Goal: Find specific page/section: Find specific page/section

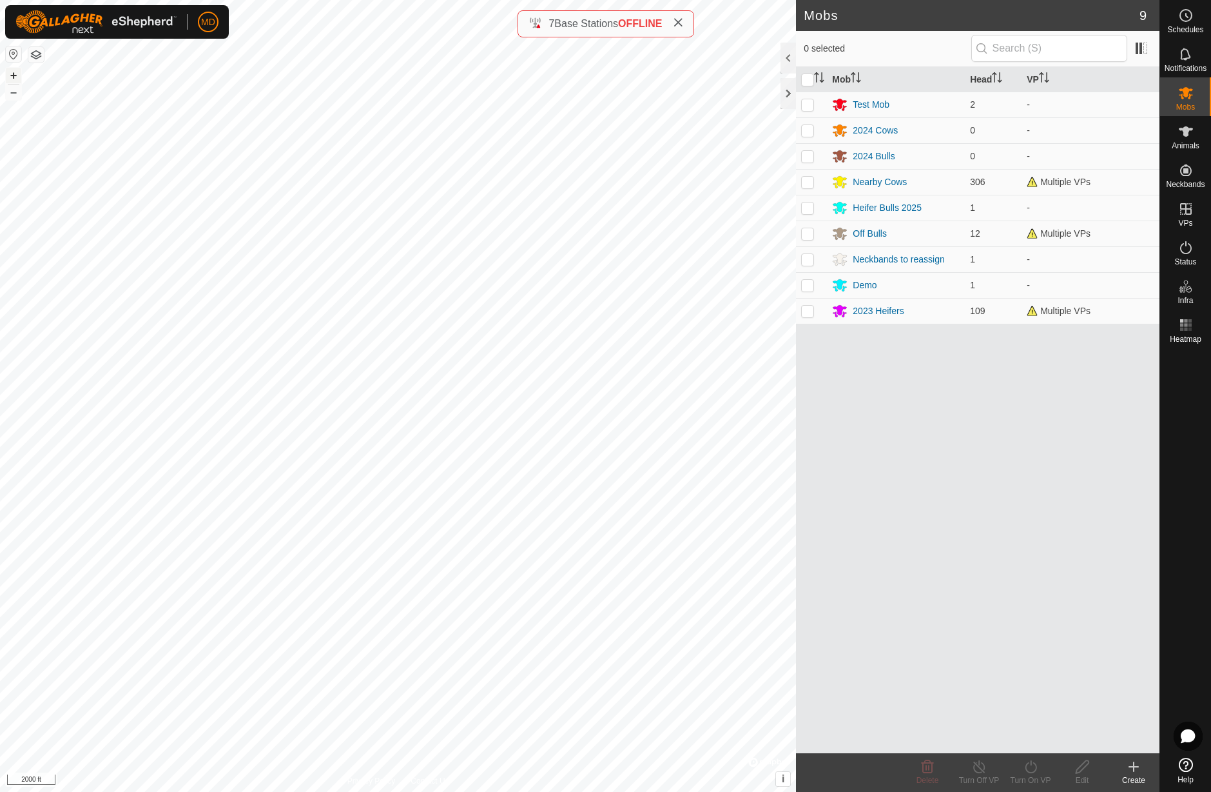
click at [14, 75] on button "+" at bounding box center [13, 75] width 15 height 15
click at [12, 76] on button "+" at bounding box center [13, 75] width 15 height 15
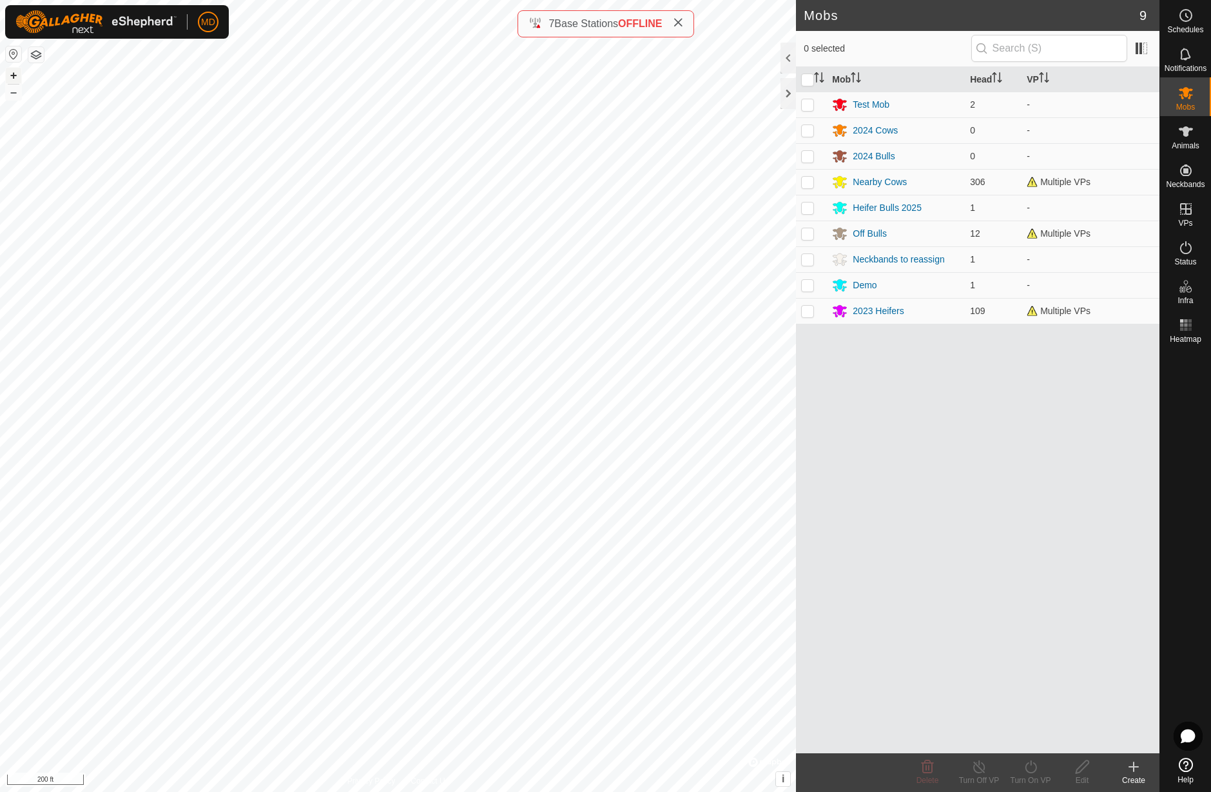
click at [12, 76] on button "+" at bounding box center [13, 75] width 15 height 15
click at [15, 94] on button "–" at bounding box center [13, 91] width 15 height 15
click at [16, 94] on button "–" at bounding box center [13, 91] width 15 height 15
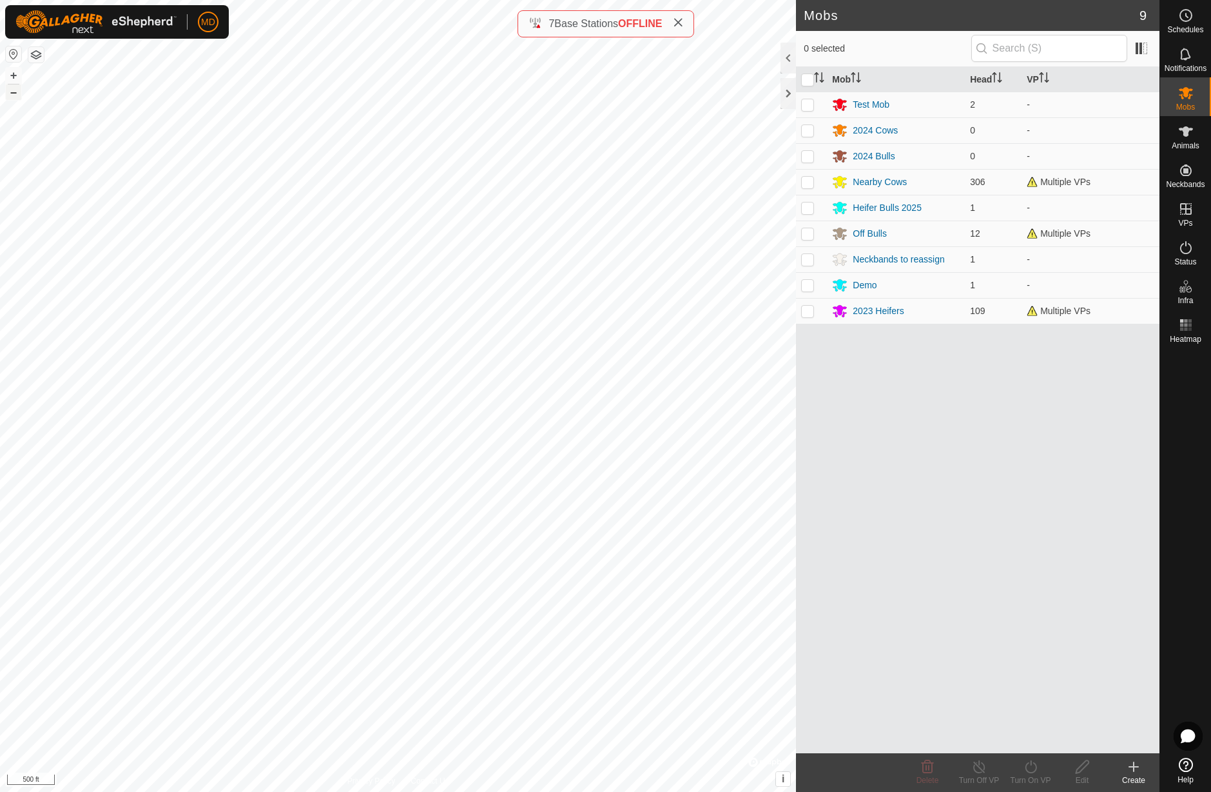
click at [16, 94] on button "–" at bounding box center [13, 91] width 15 height 15
click at [13, 72] on button "+" at bounding box center [13, 75] width 15 height 15
click at [14, 76] on button "+" at bounding box center [13, 75] width 15 height 15
click at [12, 79] on button "+" at bounding box center [13, 75] width 15 height 15
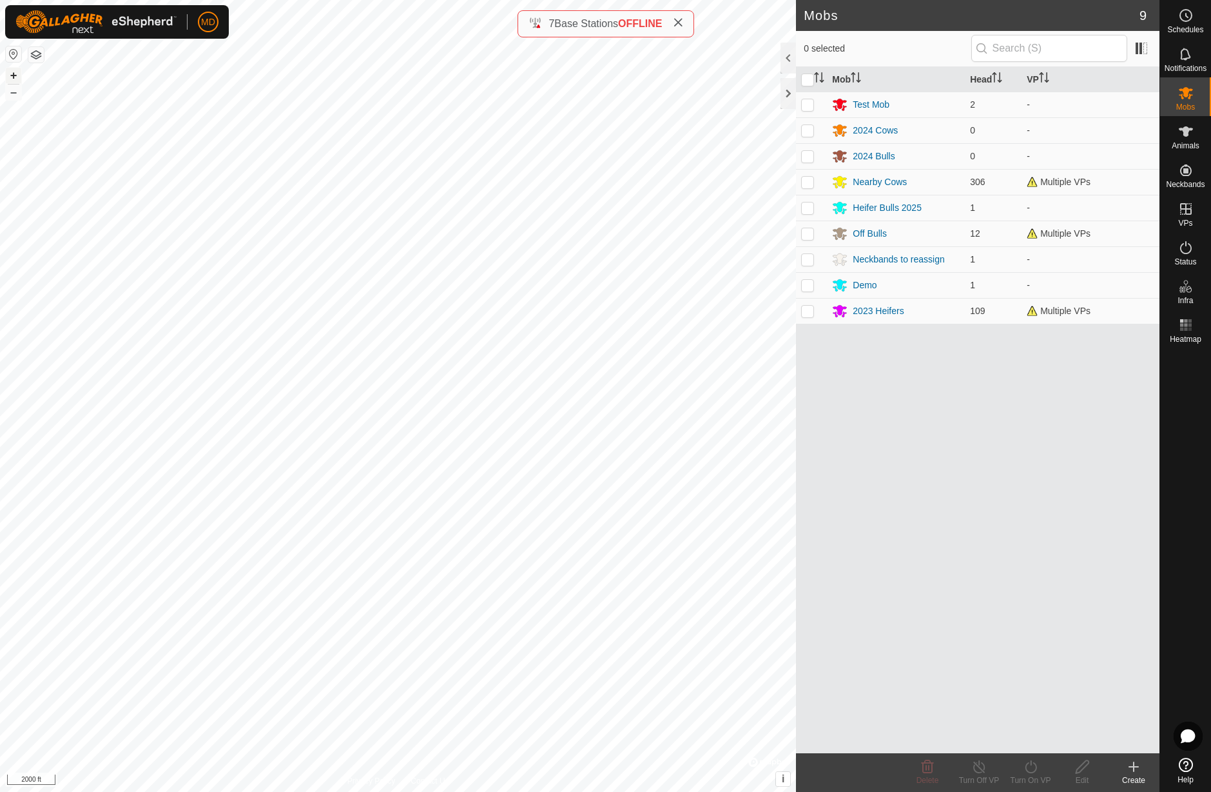
click at [15, 73] on button "+" at bounding box center [13, 75] width 15 height 15
click at [14, 74] on button "+" at bounding box center [13, 75] width 15 height 15
click at [13, 75] on button "+" at bounding box center [13, 75] width 15 height 15
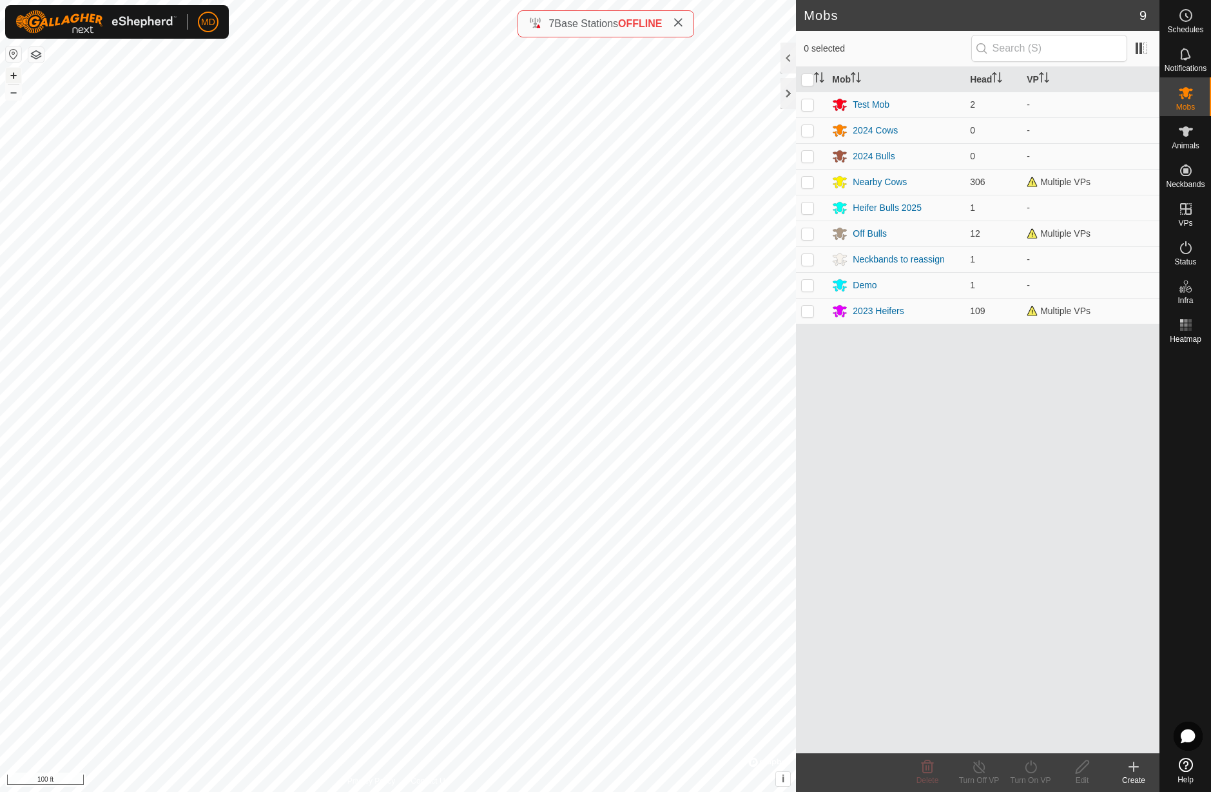
click at [13, 78] on button "+" at bounding box center [13, 75] width 15 height 15
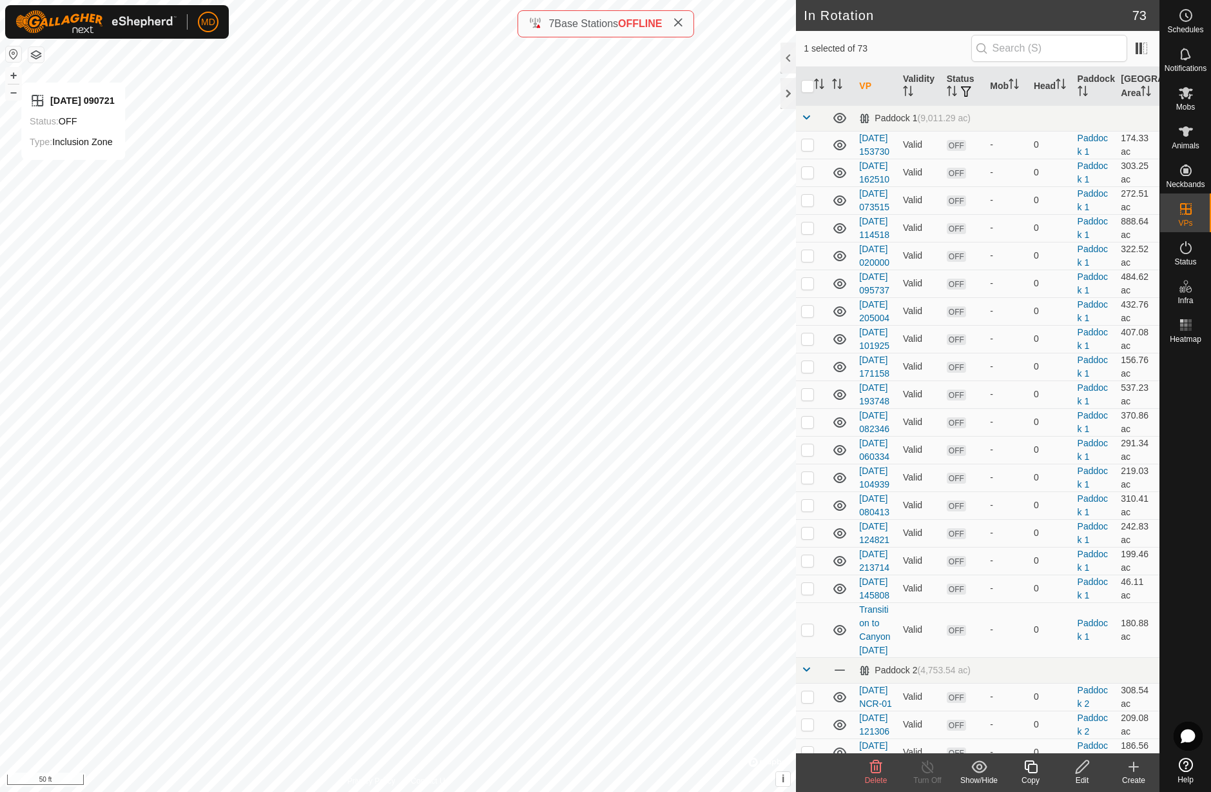
checkbox input "false"
checkbox input "true"
checkbox input "false"
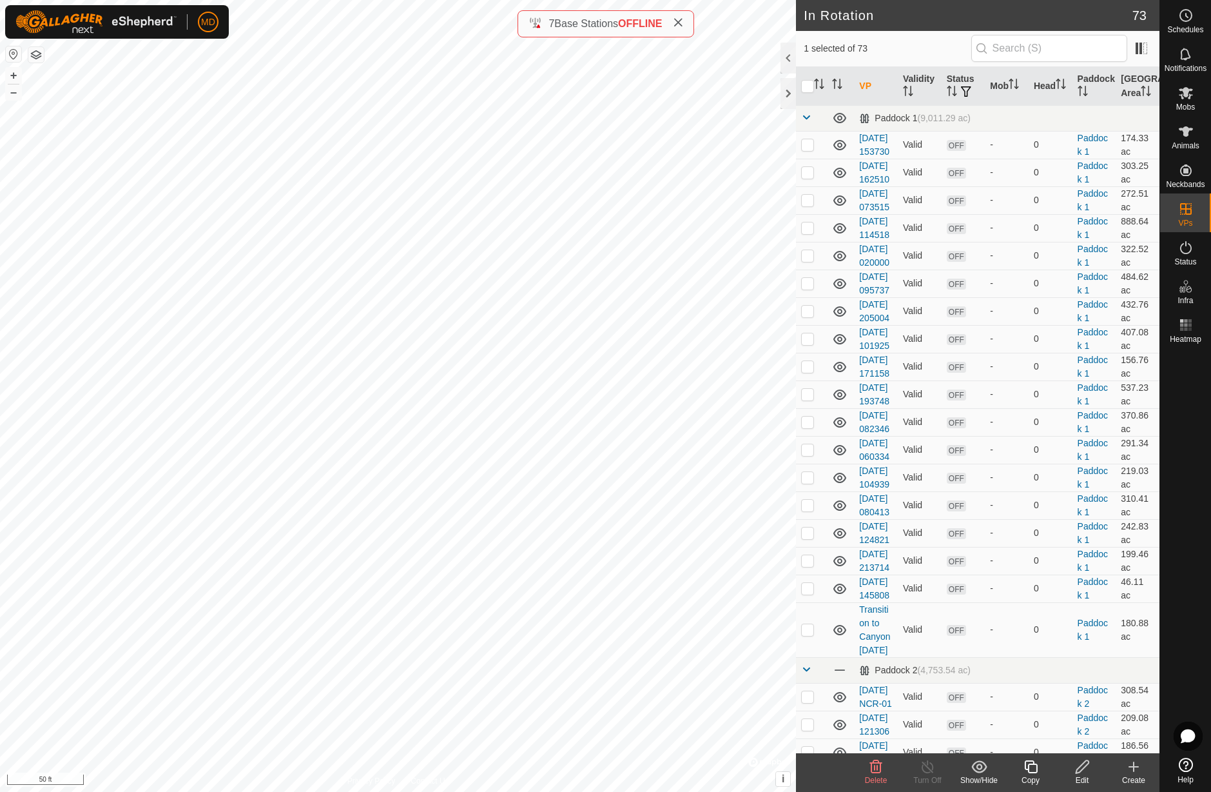
checkbox input "true"
checkbox input "false"
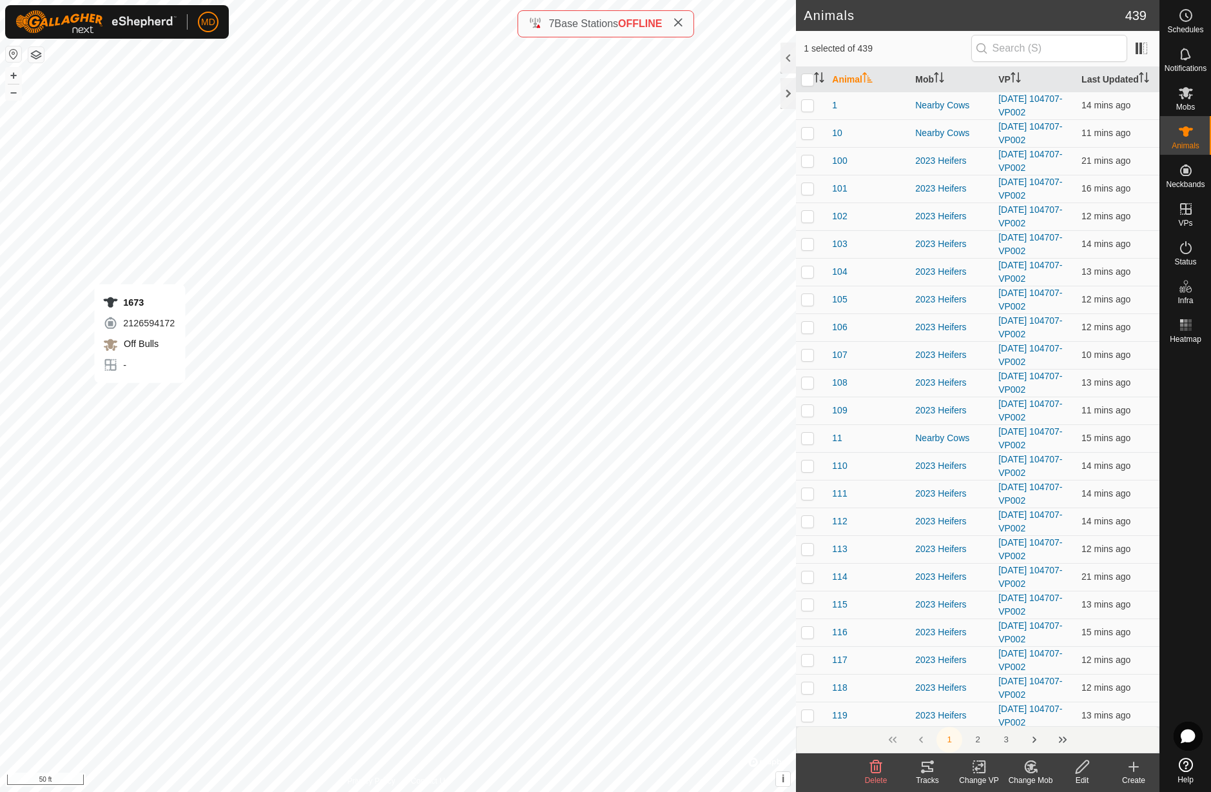
checkbox input "true"
